Goal: Navigation & Orientation: Find specific page/section

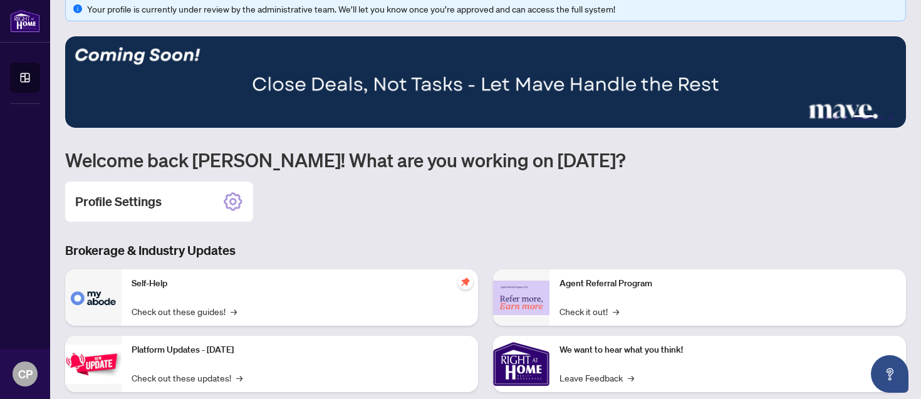
scroll to position [38, 0]
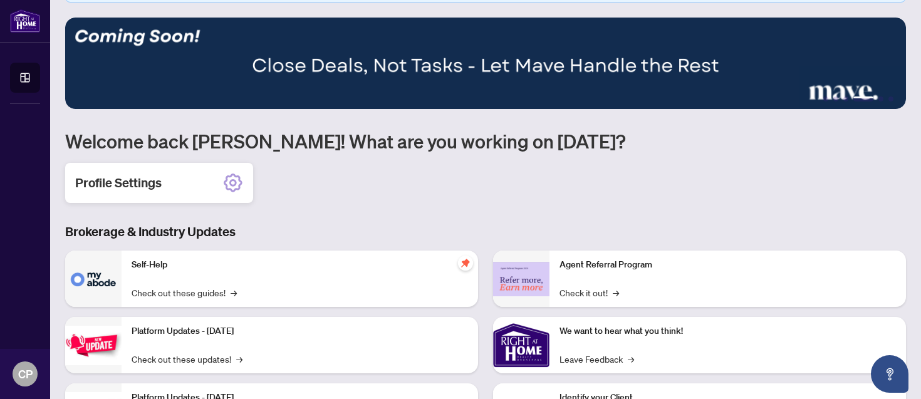
click at [175, 184] on div "Profile Settings" at bounding box center [159, 183] width 188 height 40
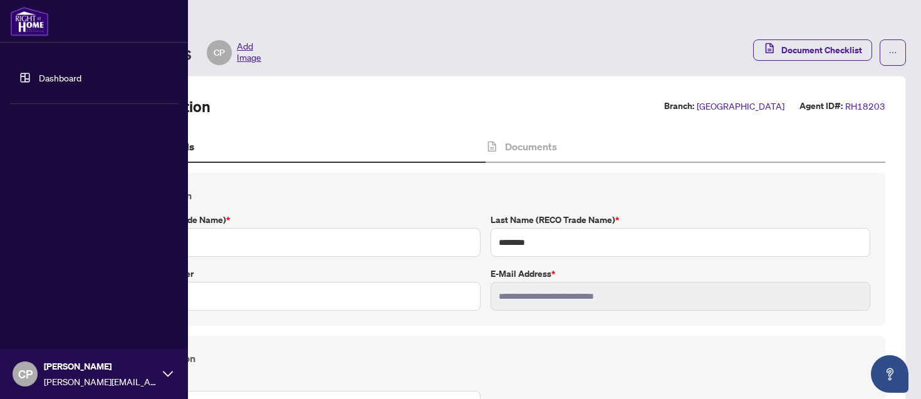
click at [61, 73] on link "Dashboard" at bounding box center [60, 77] width 43 height 11
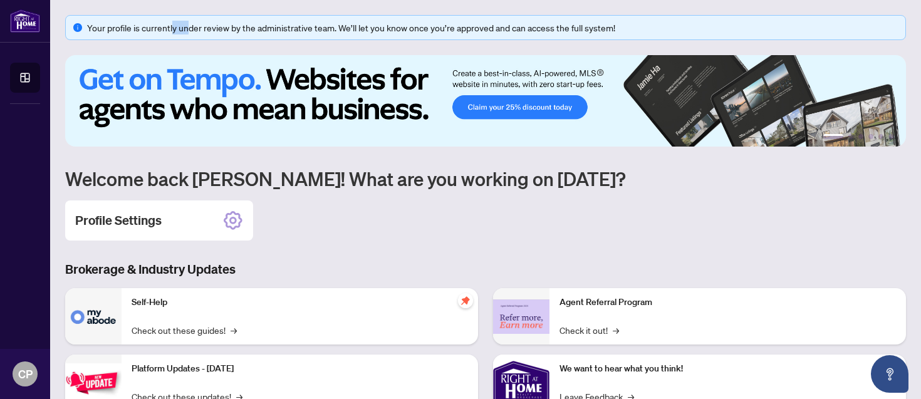
drag, startPoint x: 174, startPoint y: 31, endPoint x: 310, endPoint y: 43, distance: 136.0
click at [310, 43] on div "Your profile is currently under review by the administrative team. We’ll let yo…" at bounding box center [485, 289] width 841 height 548
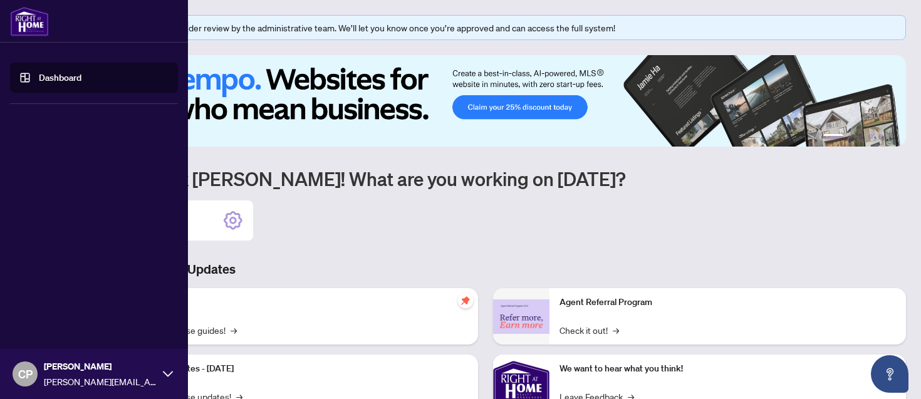
click at [39, 23] on img at bounding box center [29, 21] width 39 height 30
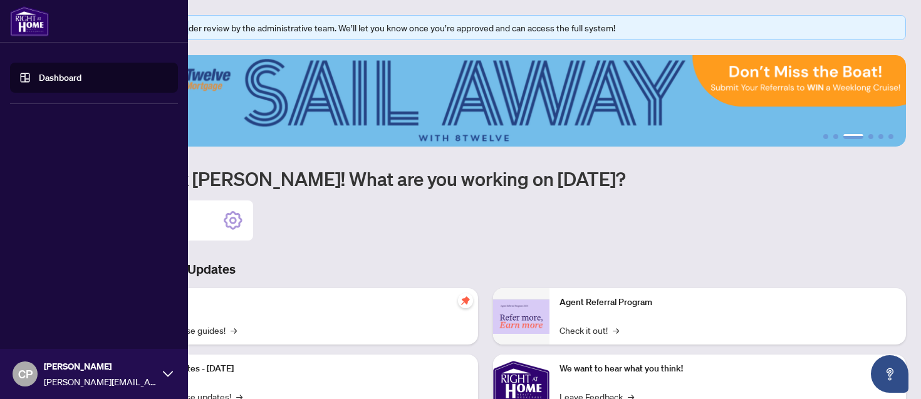
click at [39, 73] on link "Dashboard" at bounding box center [60, 77] width 43 height 11
click at [81, 78] on link "Dashboard" at bounding box center [60, 77] width 43 height 11
click at [31, 21] on img at bounding box center [29, 21] width 39 height 30
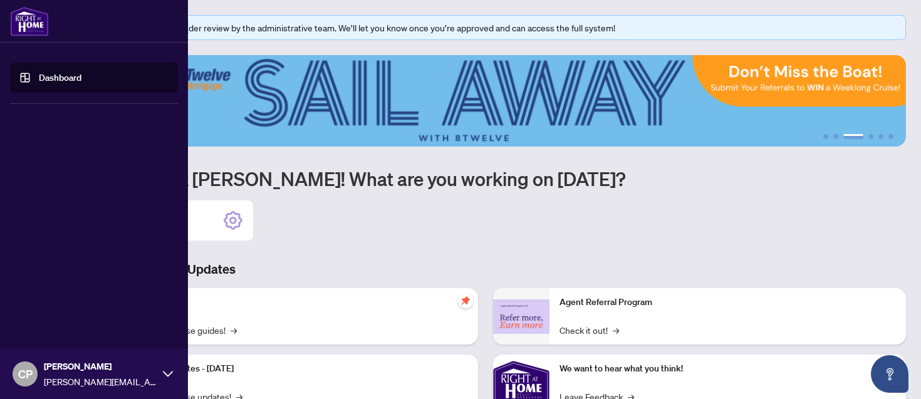
click at [31, 21] on img at bounding box center [29, 21] width 39 height 30
click at [21, 384] on span "CP" at bounding box center [25, 374] width 25 height 25
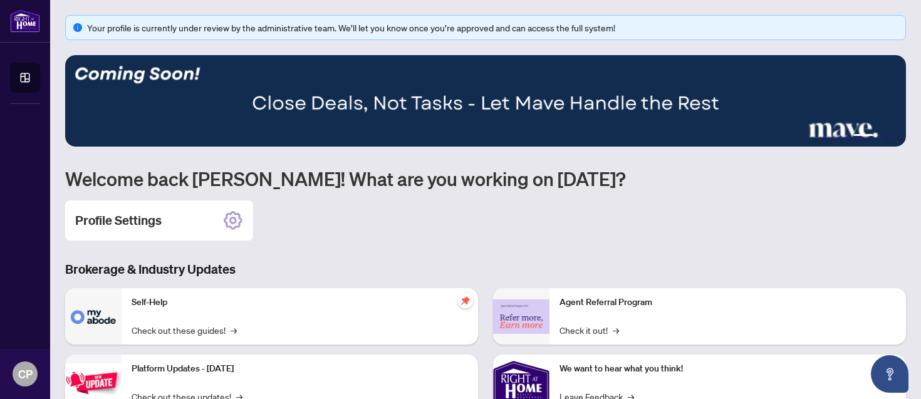
click at [528, 270] on h3 "Brokerage & Industry Updates" at bounding box center [485, 270] width 841 height 18
